Goal: Information Seeking & Learning: Learn about a topic

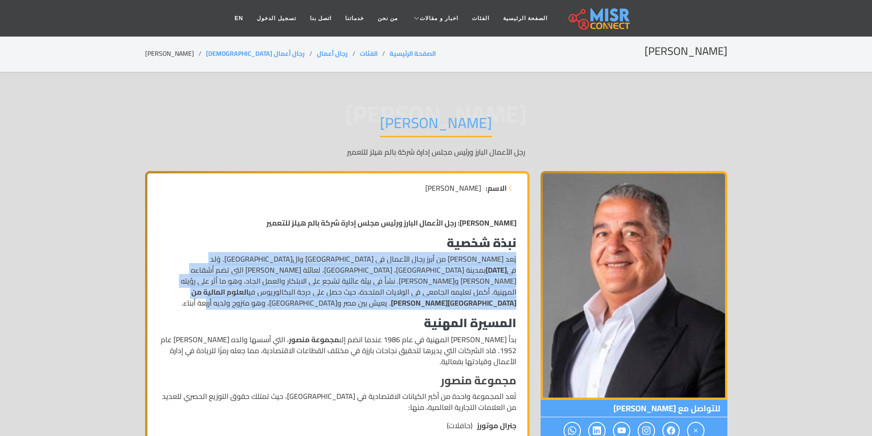
drag, startPoint x: 521, startPoint y: 257, endPoint x: 170, endPoint y: 290, distance: 352.2
copy p "يُعد [PERSON_NAME] من أبرز رجال الأعمال في [GEOGRAPHIC_DATA] وال[GEOGRAPHIC_DAT…"
click at [394, 17] on link "من نحن" at bounding box center [388, 18] width 34 height 17
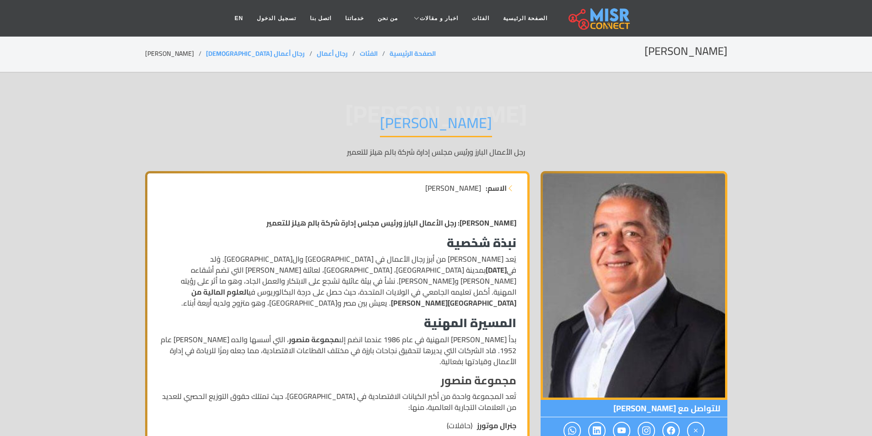
click at [508, 199] on div "الاسم: [PERSON_NAME]" at bounding box center [337, 193] width 369 height 20
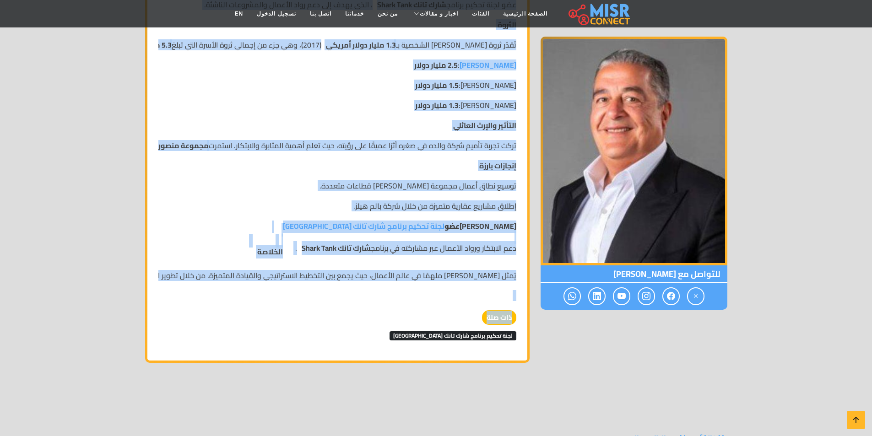
scroll to position [870, 0]
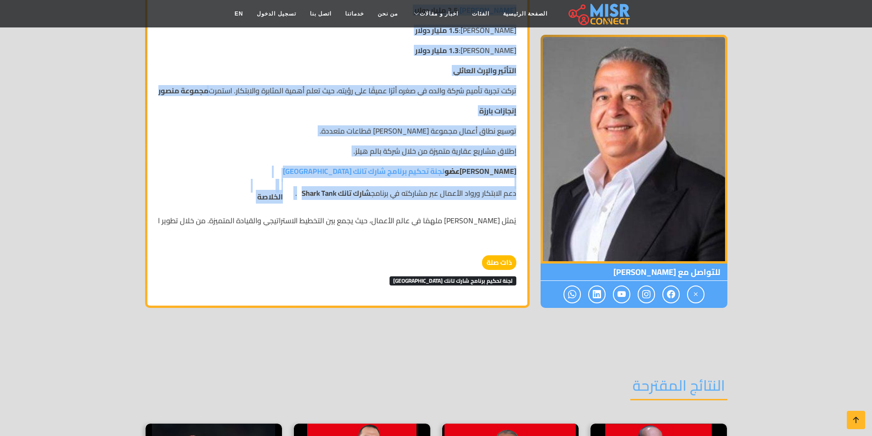
drag, startPoint x: 517, startPoint y: 217, endPoint x: 204, endPoint y: 182, distance: 315.2
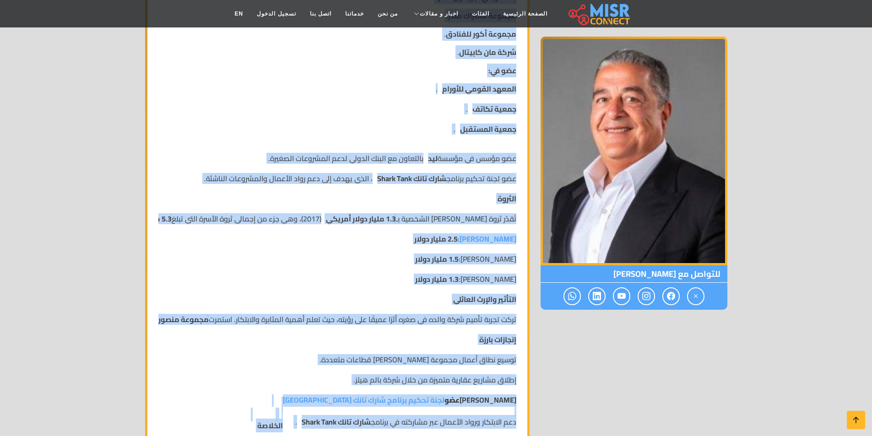
click at [396, 213] on strong "1.3 مليار دولار أمريكي" at bounding box center [361, 218] width 70 height 11
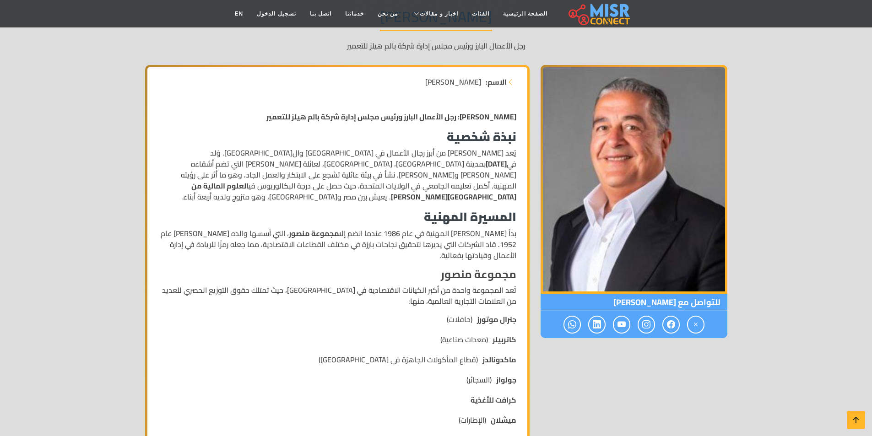
scroll to position [0, 0]
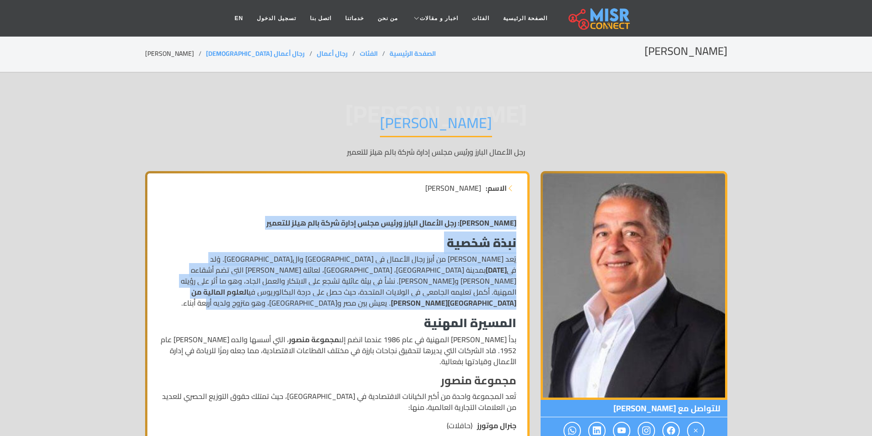
drag, startPoint x: 522, startPoint y: 222, endPoint x: 173, endPoint y: 288, distance: 355.7
copy div "[PERSON_NAME]: رجل الأعمال البارز ورئيس مجلس إدارة شركة بالم هيلز للتعمير نبذة …"
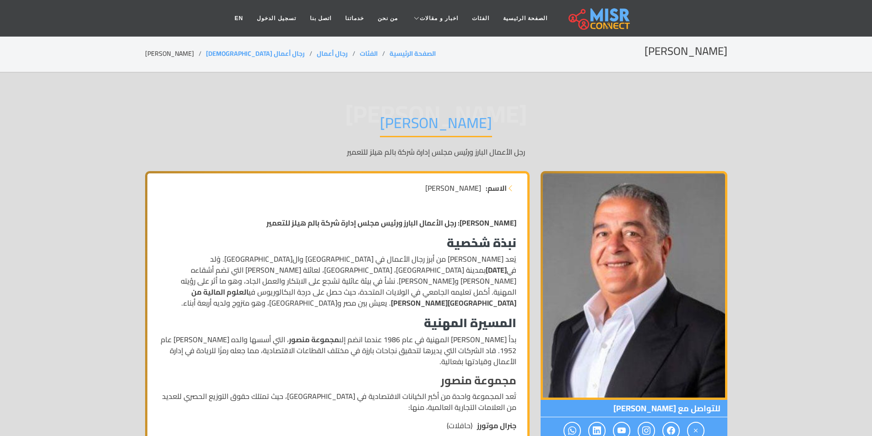
click at [363, 159] on div "[PERSON_NAME] [PERSON_NAME] الأعمال البارز ورئيس مجلس إدارة شركة بالم هيلز للتع…" at bounding box center [436, 135] width 582 height 71
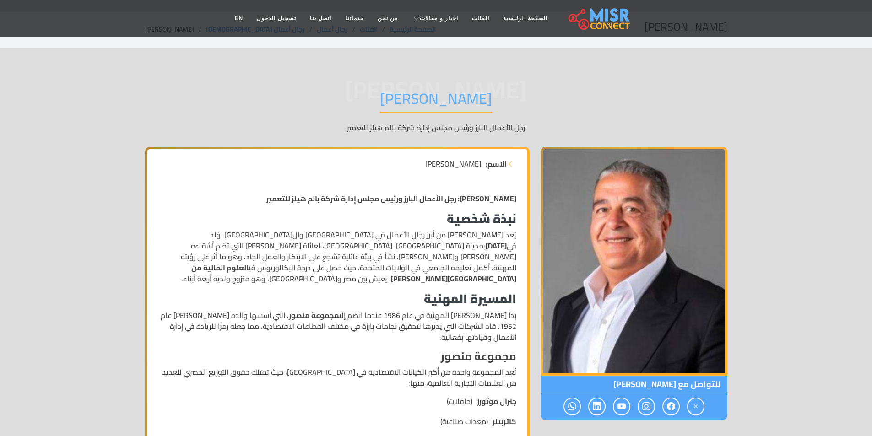
scroll to position [92, 0]
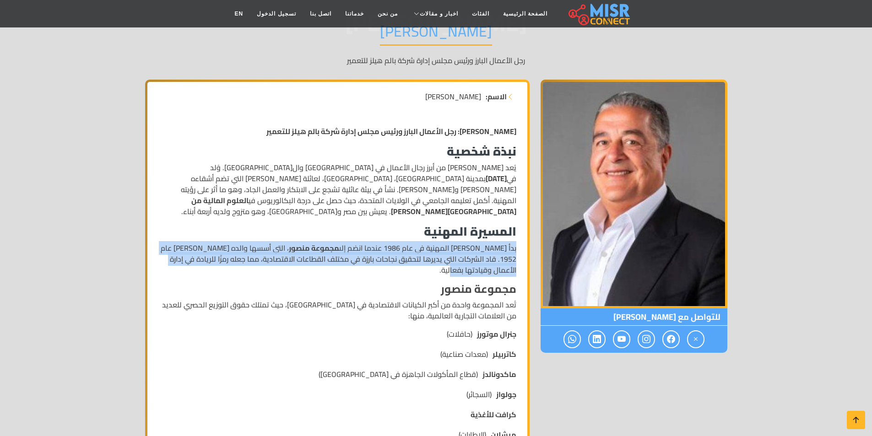
drag, startPoint x: 524, startPoint y: 242, endPoint x: 441, endPoint y: 260, distance: 84.4
copy p "بدأ [PERSON_NAME] المهنية في عام 1986 عندما انضم إلى مجموعة [PERSON_NAME] ، الت…"
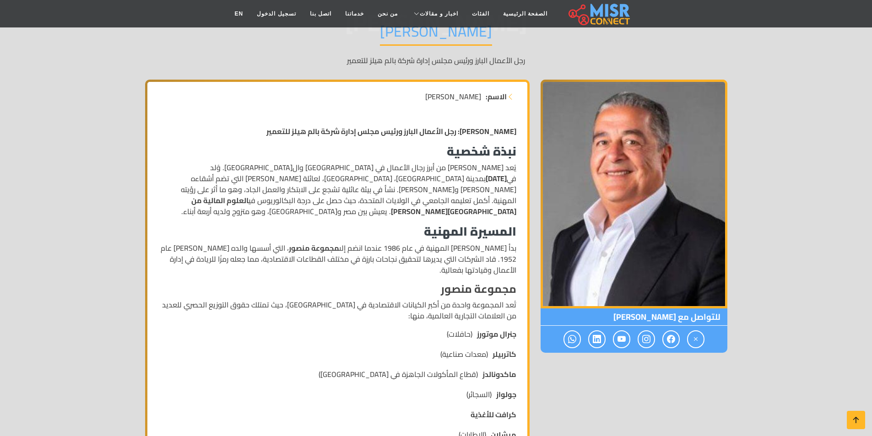
click at [435, 204] on strong "العلوم المالية من [GEOGRAPHIC_DATA][PERSON_NAME]" at bounding box center [353, 206] width 325 height 25
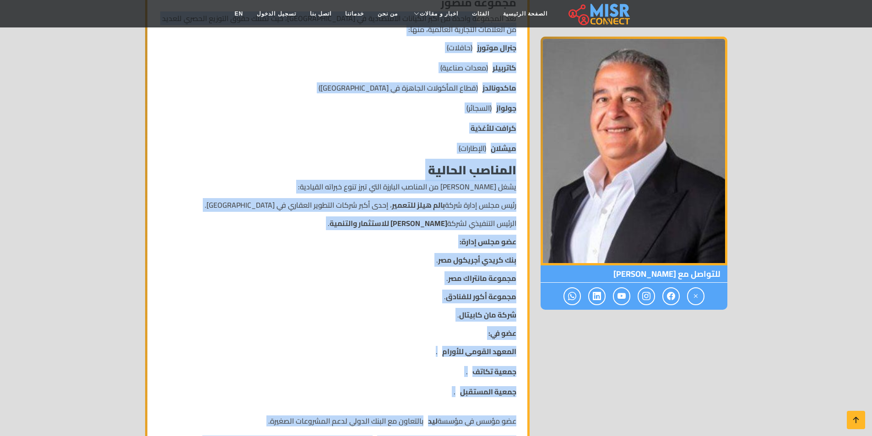
scroll to position [355, 0]
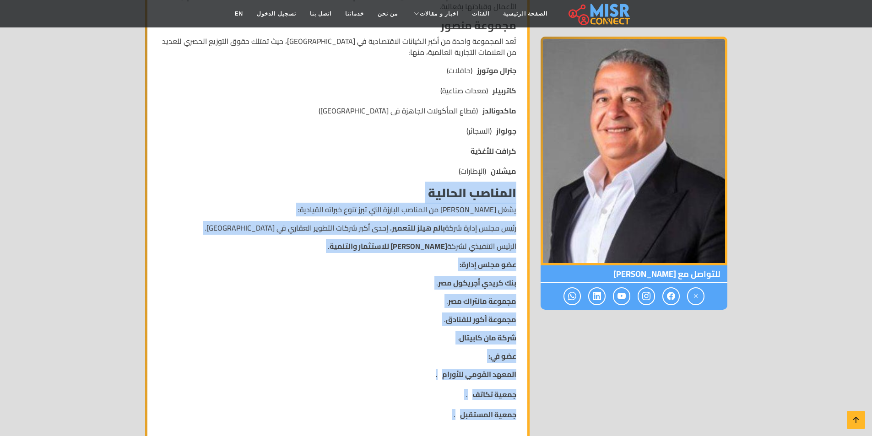
drag, startPoint x: 154, startPoint y: 254, endPoint x: 515, endPoint y: 180, distance: 368.2
click at [515, 180] on div "[PERSON_NAME]: رجل الأعمال البارز ورئيس مجلس إدارة شركة بالم هيلز للتعمير نبذة …" at bounding box center [337, 312] width 369 height 915
copy div "loremip dolorsi amet conse adipi elitse do eiusmod tempori utla etdo magn aliqu…"
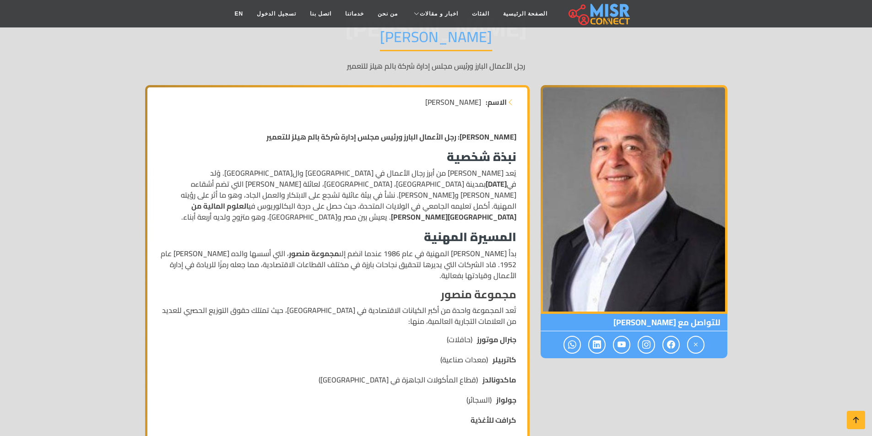
scroll to position [81, 0]
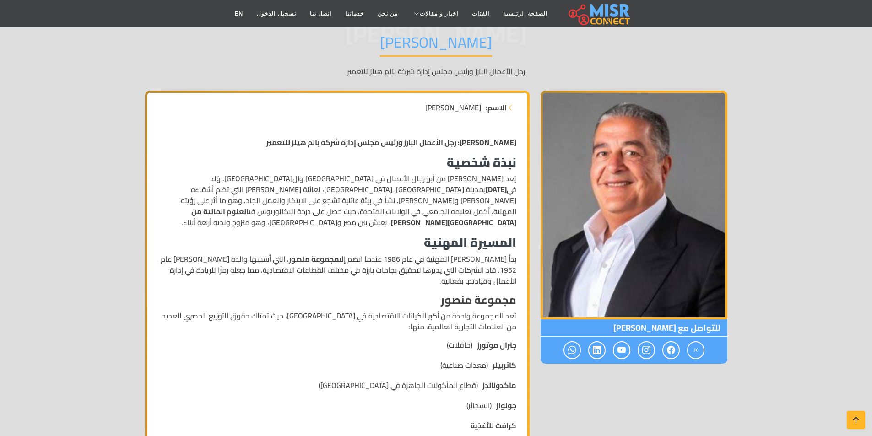
click at [483, 254] on p "بدأ [PERSON_NAME] المهنية في عام 1986 عندما انضم إلى مجموعة [PERSON_NAME] ، الت…" at bounding box center [337, 270] width 358 height 33
